Goal: Find specific page/section: Find specific page/section

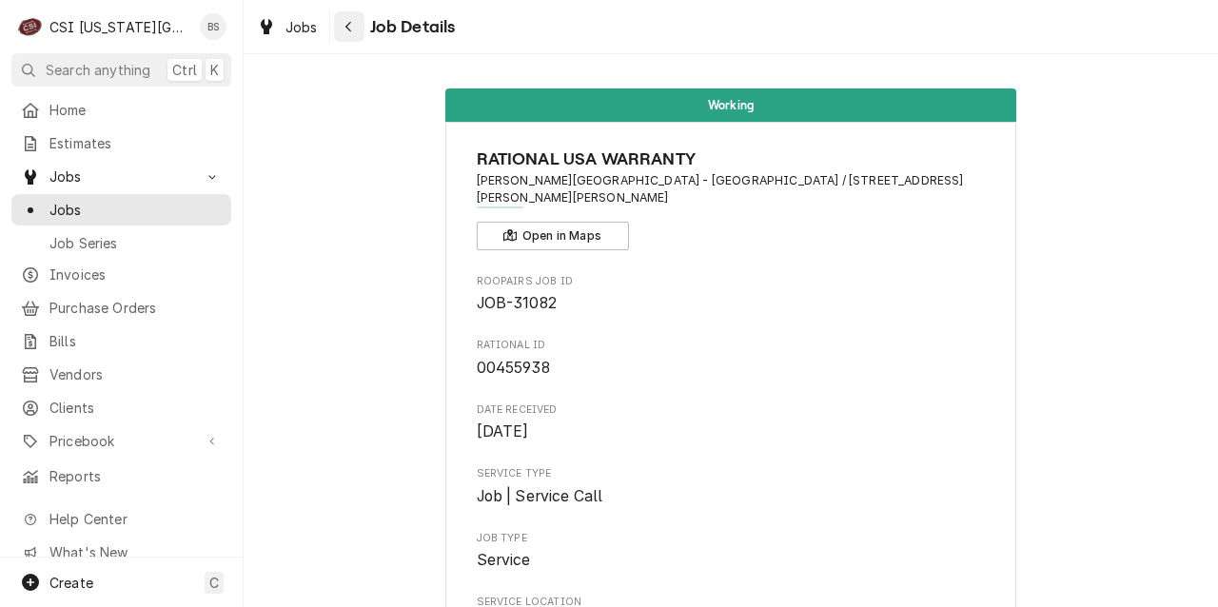
click at [349, 28] on icon "Navigate back" at bounding box center [349, 26] width 9 height 13
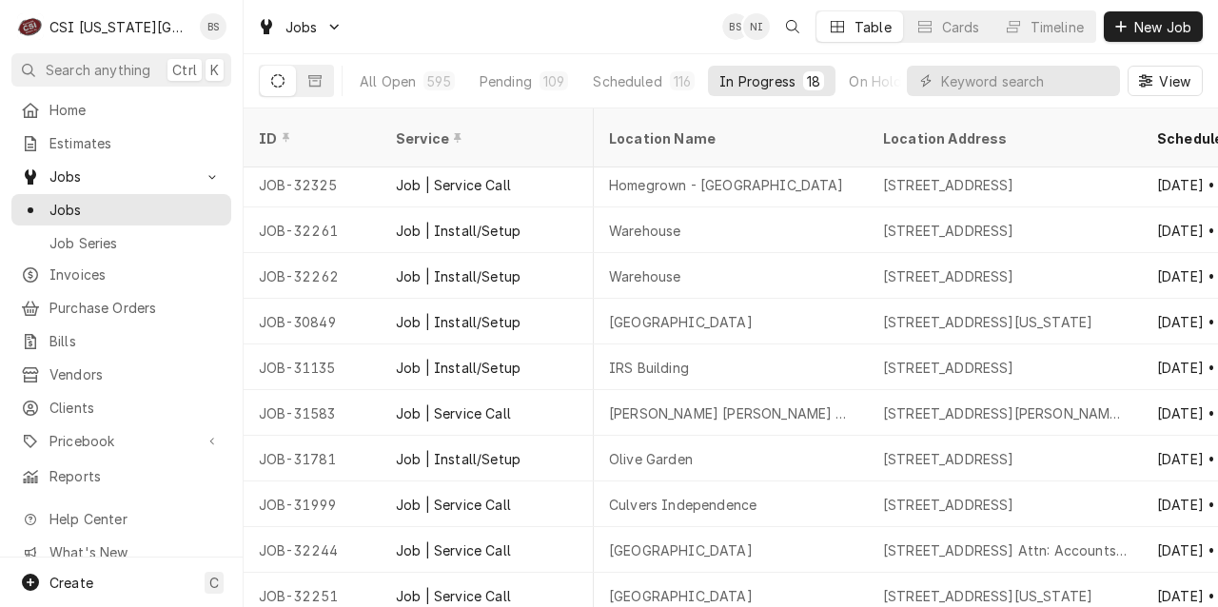
scroll to position [0, 1142]
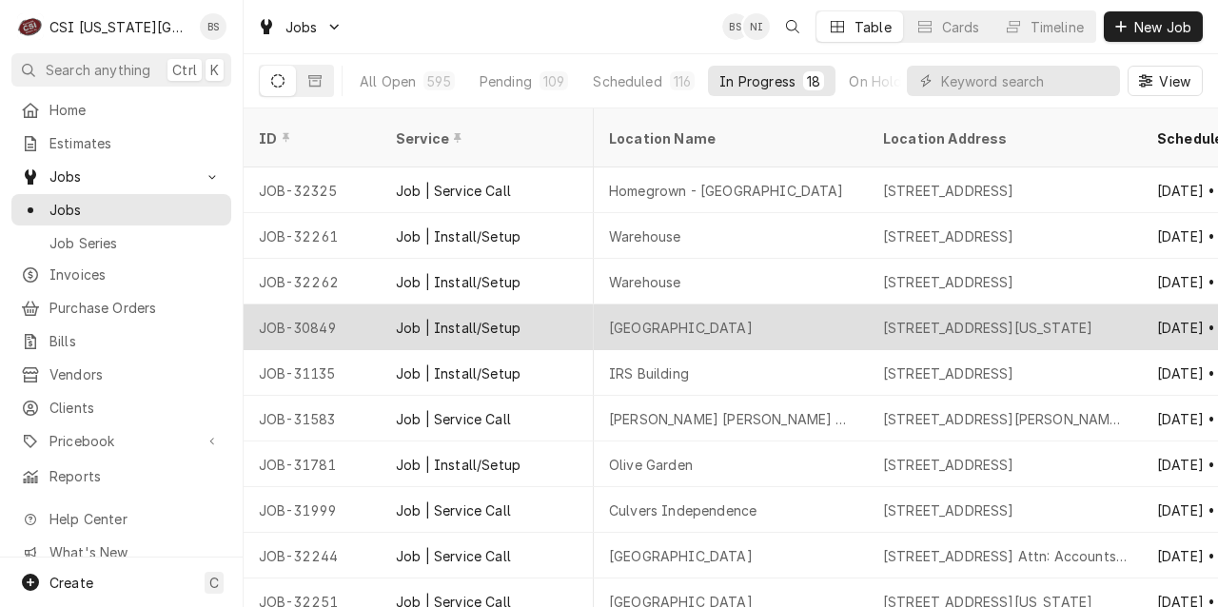
click at [967, 318] on div "7900 Lees Summit Road, Kansas City, MO 64139" at bounding box center [987, 328] width 209 height 20
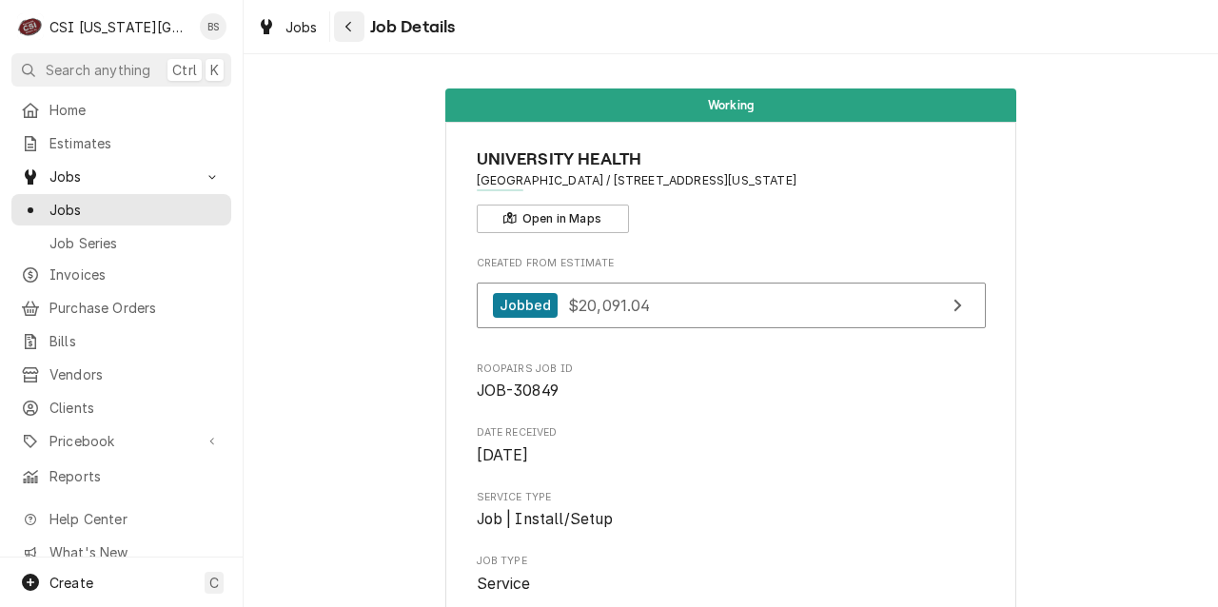
click at [350, 31] on icon "Navigate back" at bounding box center [349, 26] width 9 height 13
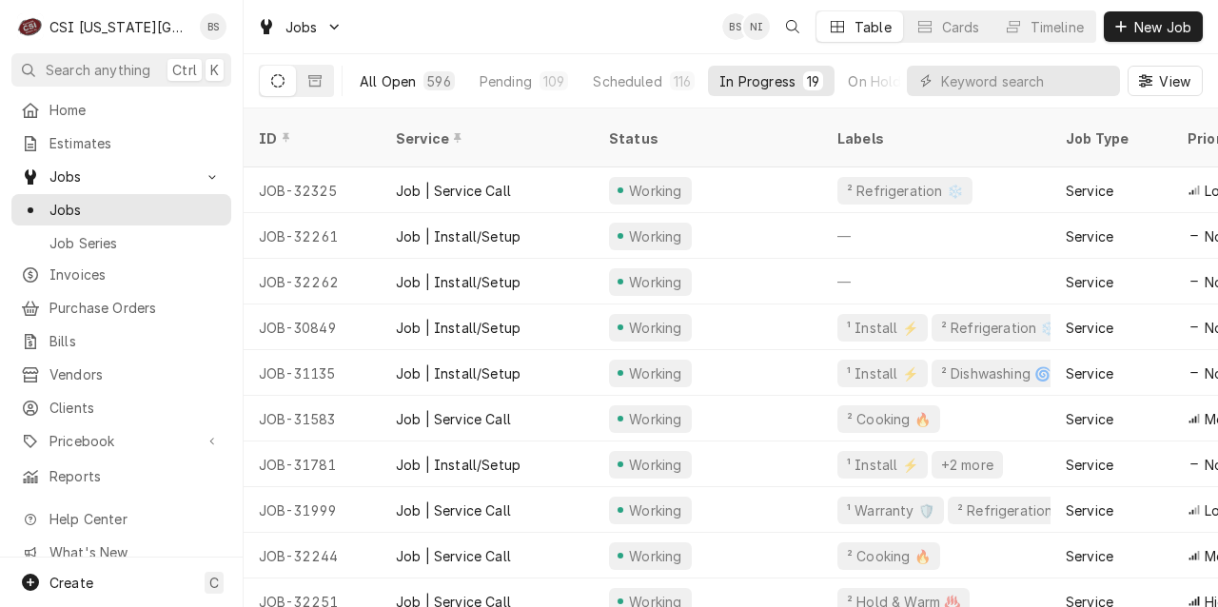
click at [386, 80] on div "All Open" at bounding box center [388, 81] width 56 height 20
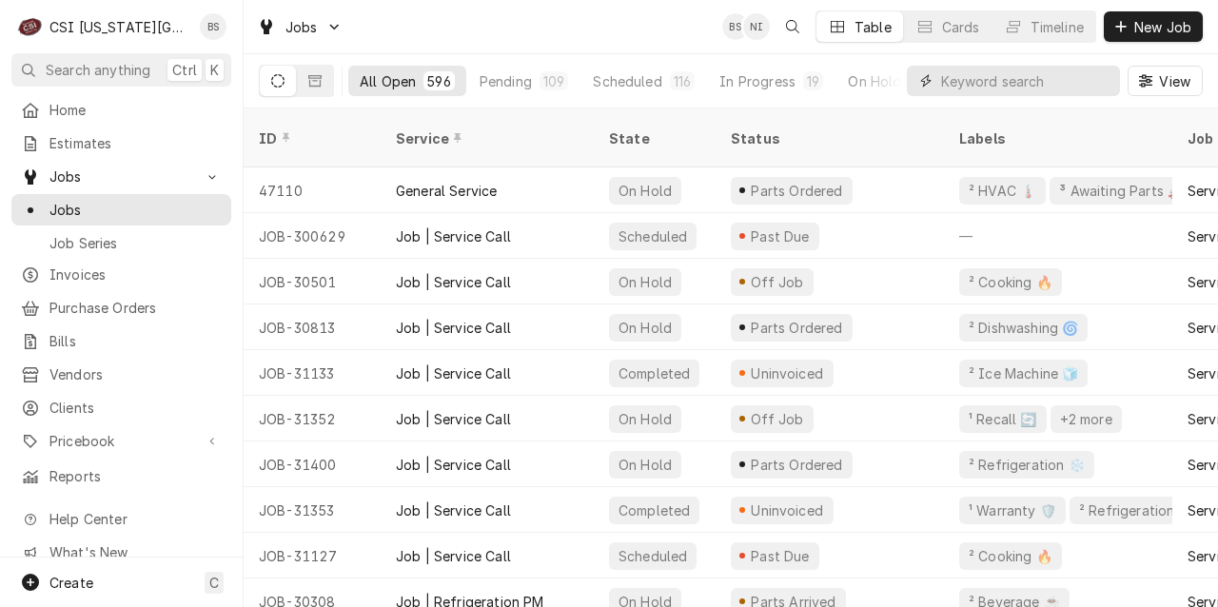
click at [967, 80] on input "Dynamic Content Wrapper" at bounding box center [1025, 81] width 169 height 30
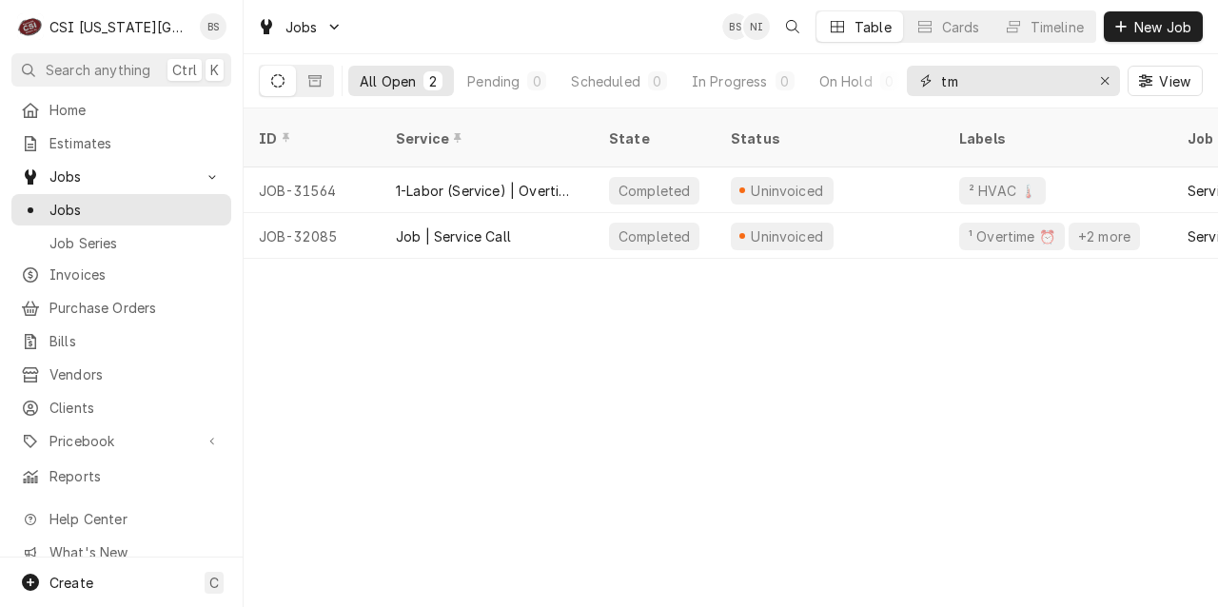
type input "tm"
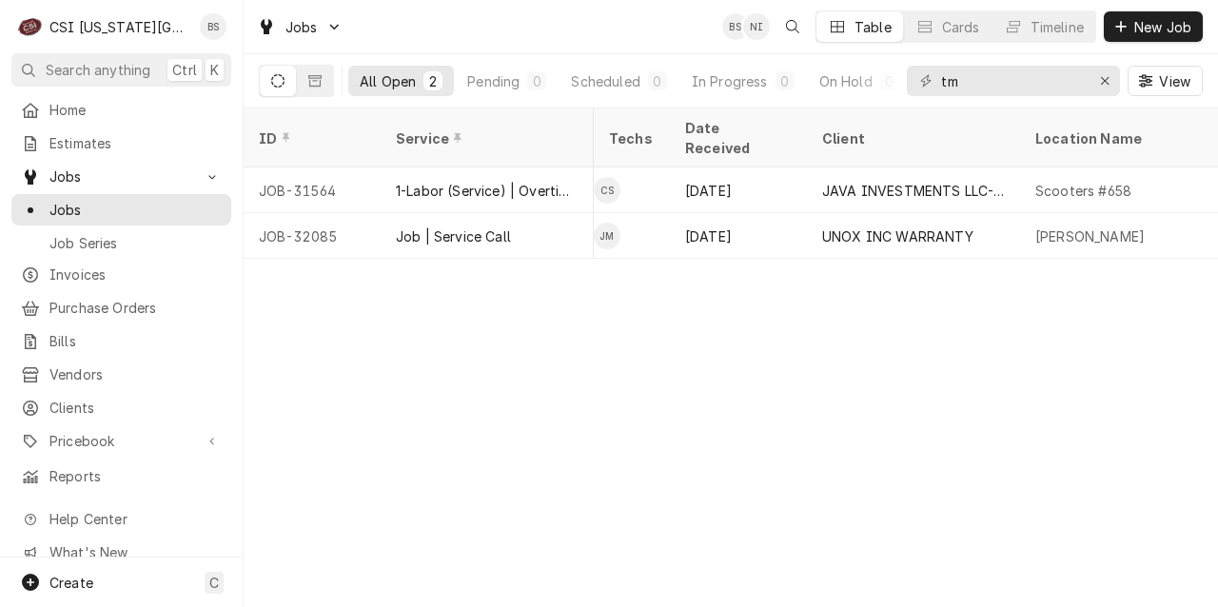
scroll to position [0, 876]
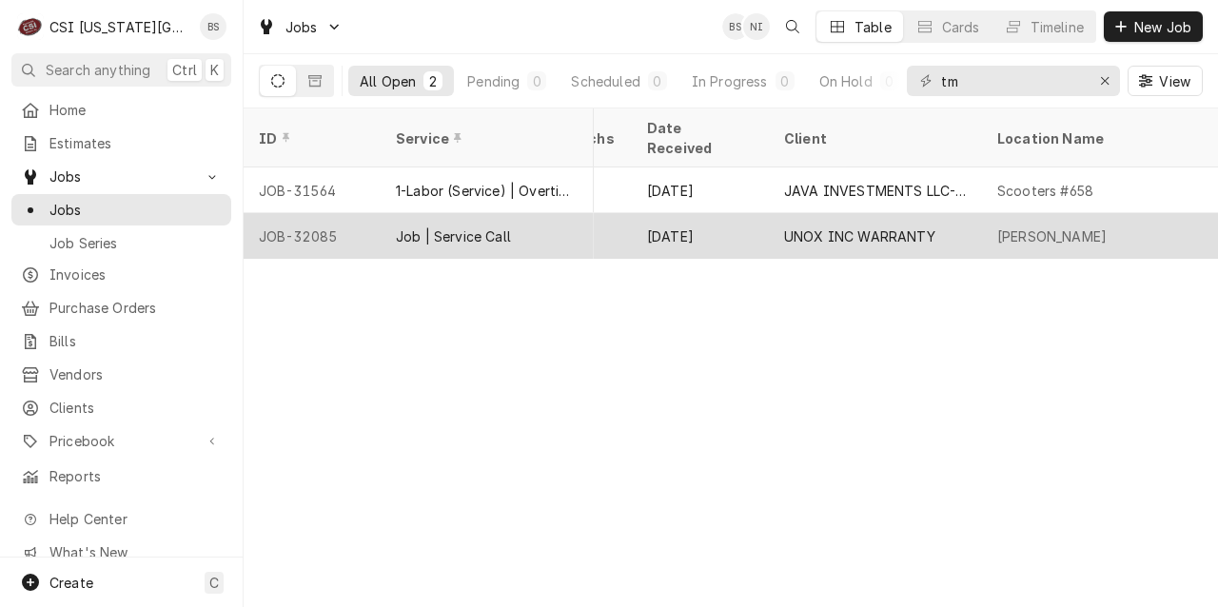
click at [317, 213] on div "JOB-32085" at bounding box center [312, 236] width 137 height 46
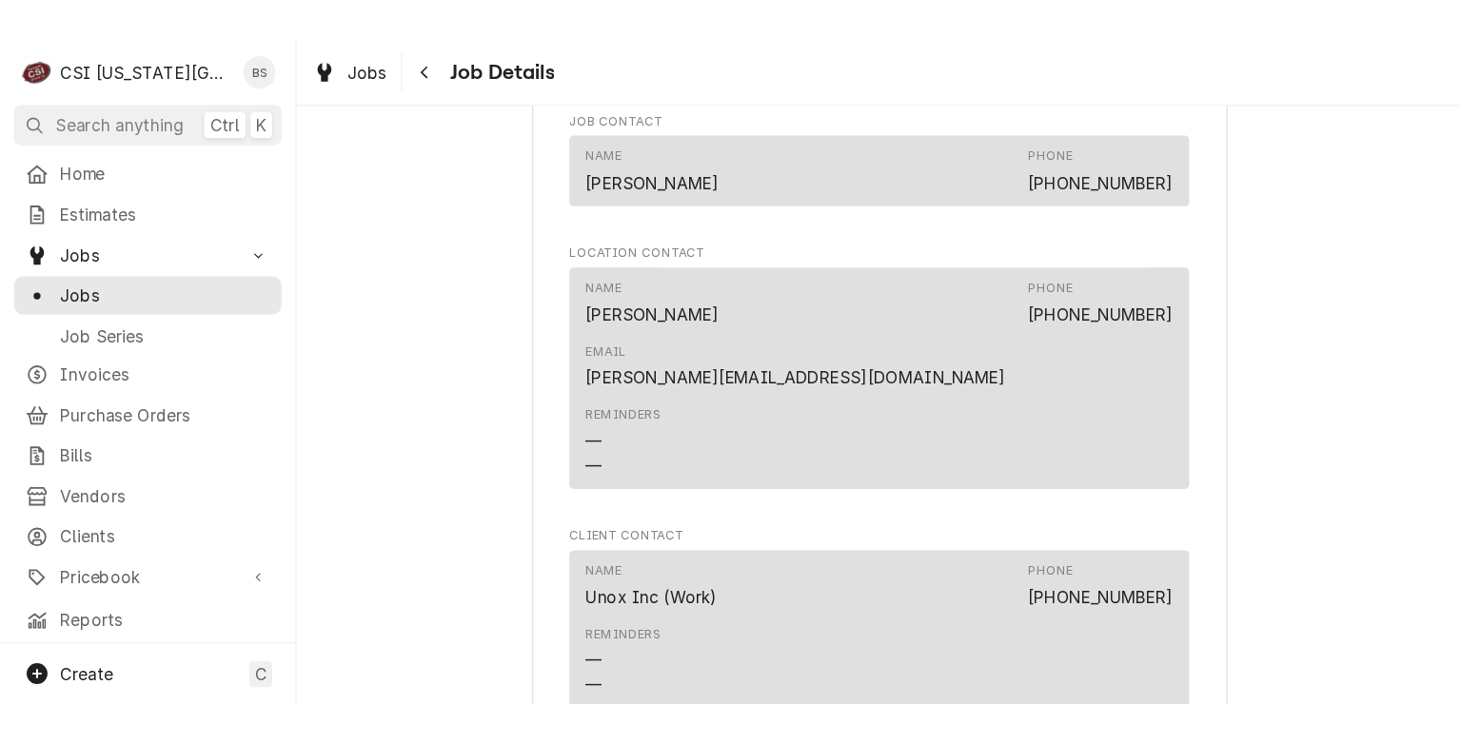
scroll to position [1496, 0]
